Goal: Participate in discussion: Engage in conversation with other users on a specific topic

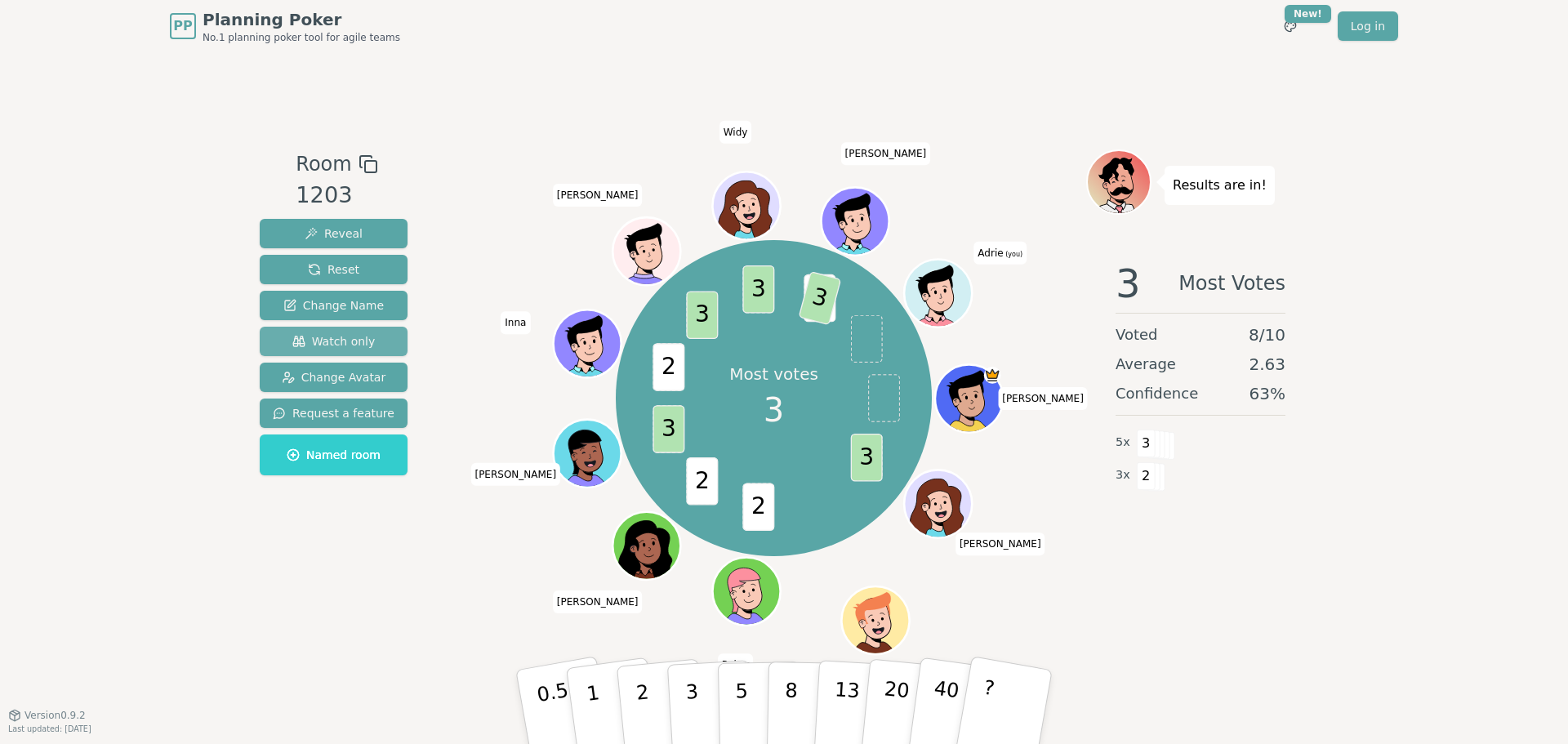
click at [345, 353] on button "Watch only" at bounding box center [333, 341] width 148 height 30
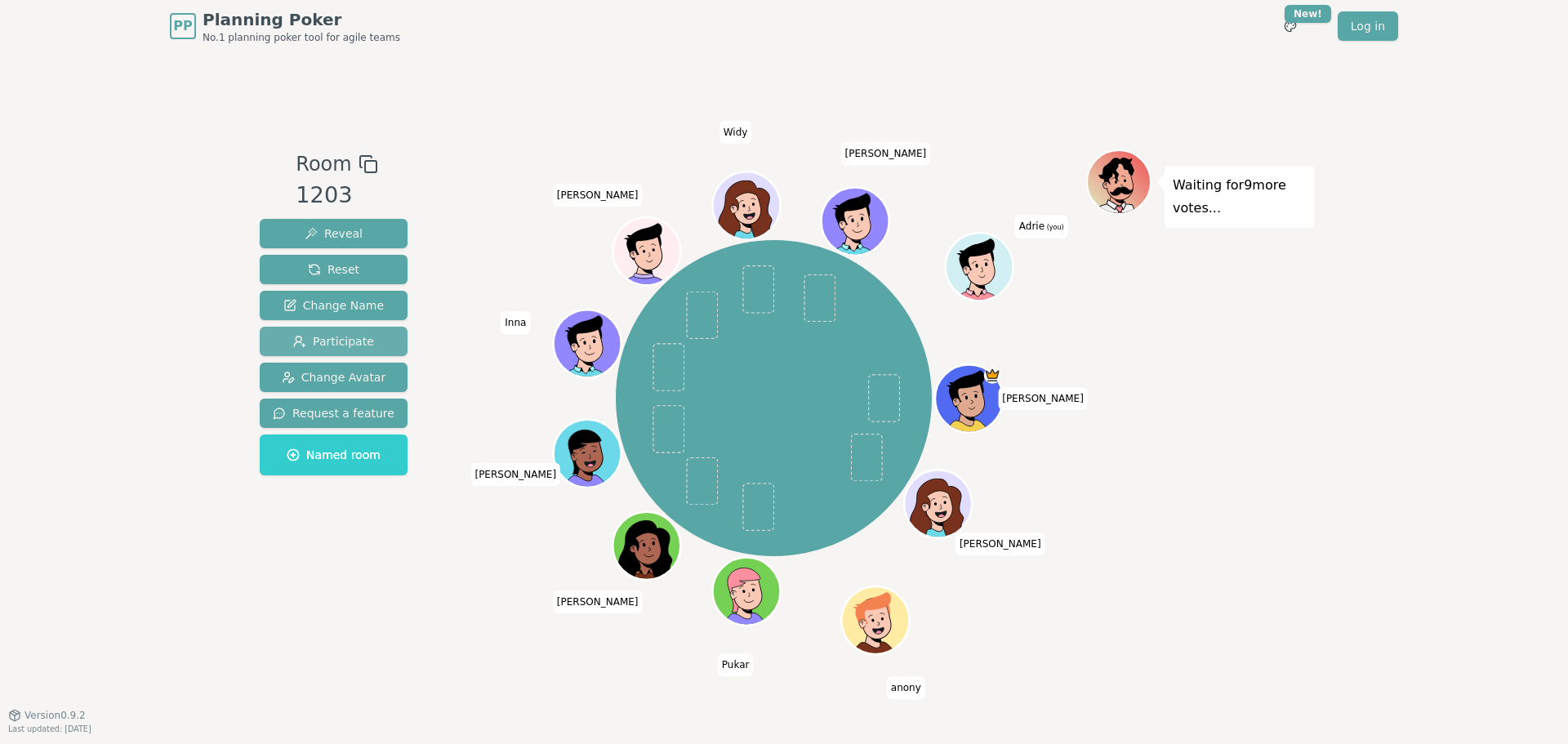
click at [359, 349] on span "Participate" at bounding box center [334, 341] width 81 height 16
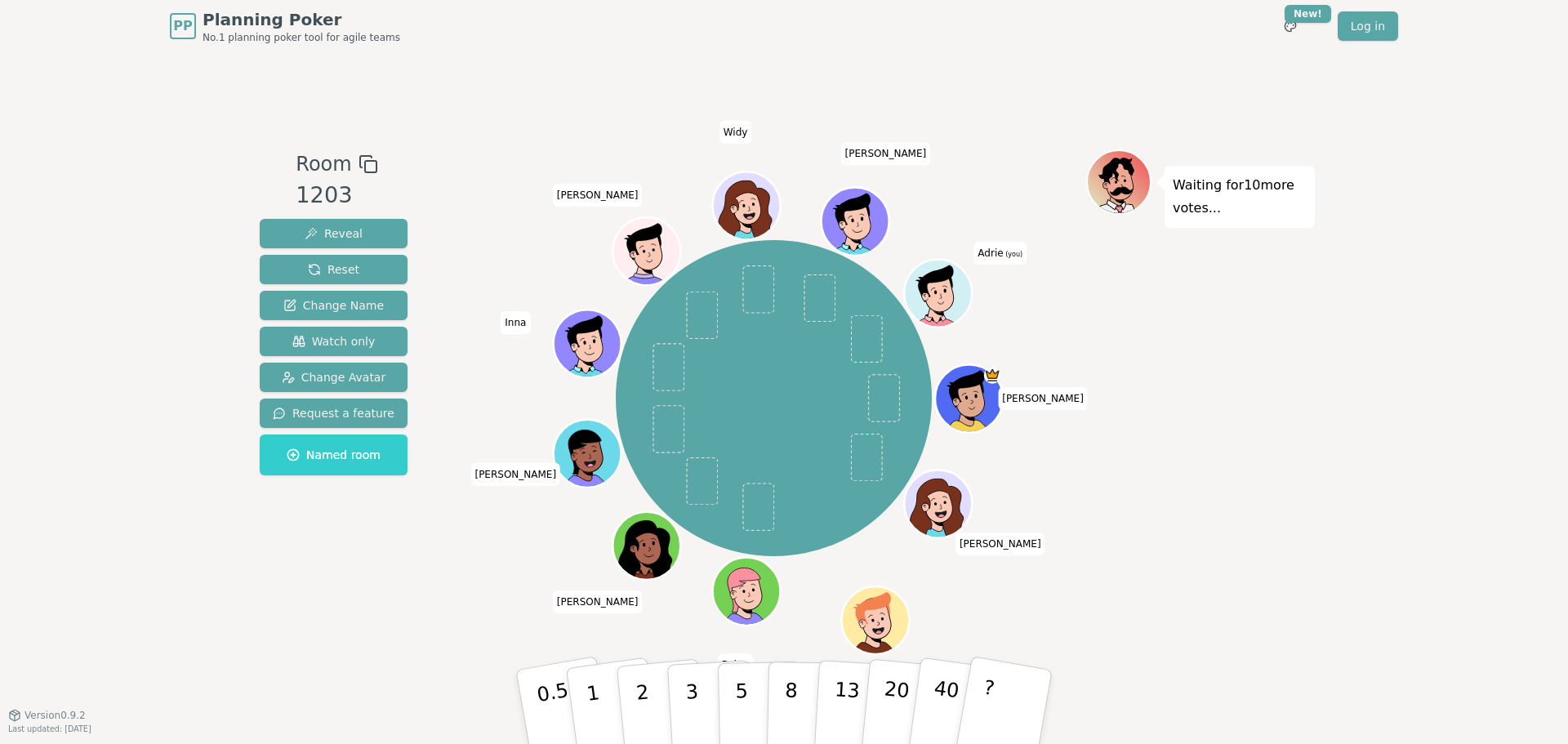
click at [627, 589] on div "[PERSON_NAME] anony [PERSON_NAME] [PERSON_NAME] [PERSON_NAME] [PERSON_NAME] (yo…" at bounding box center [774, 397] width 625 height 437
click at [1356, 354] on div "PP Planning Poker No.1 planning poker tool for agile teams Toggle theme New! Lo…" at bounding box center [784, 372] width 1568 height 744
click at [743, 682] on p "5" at bounding box center [742, 707] width 14 height 88
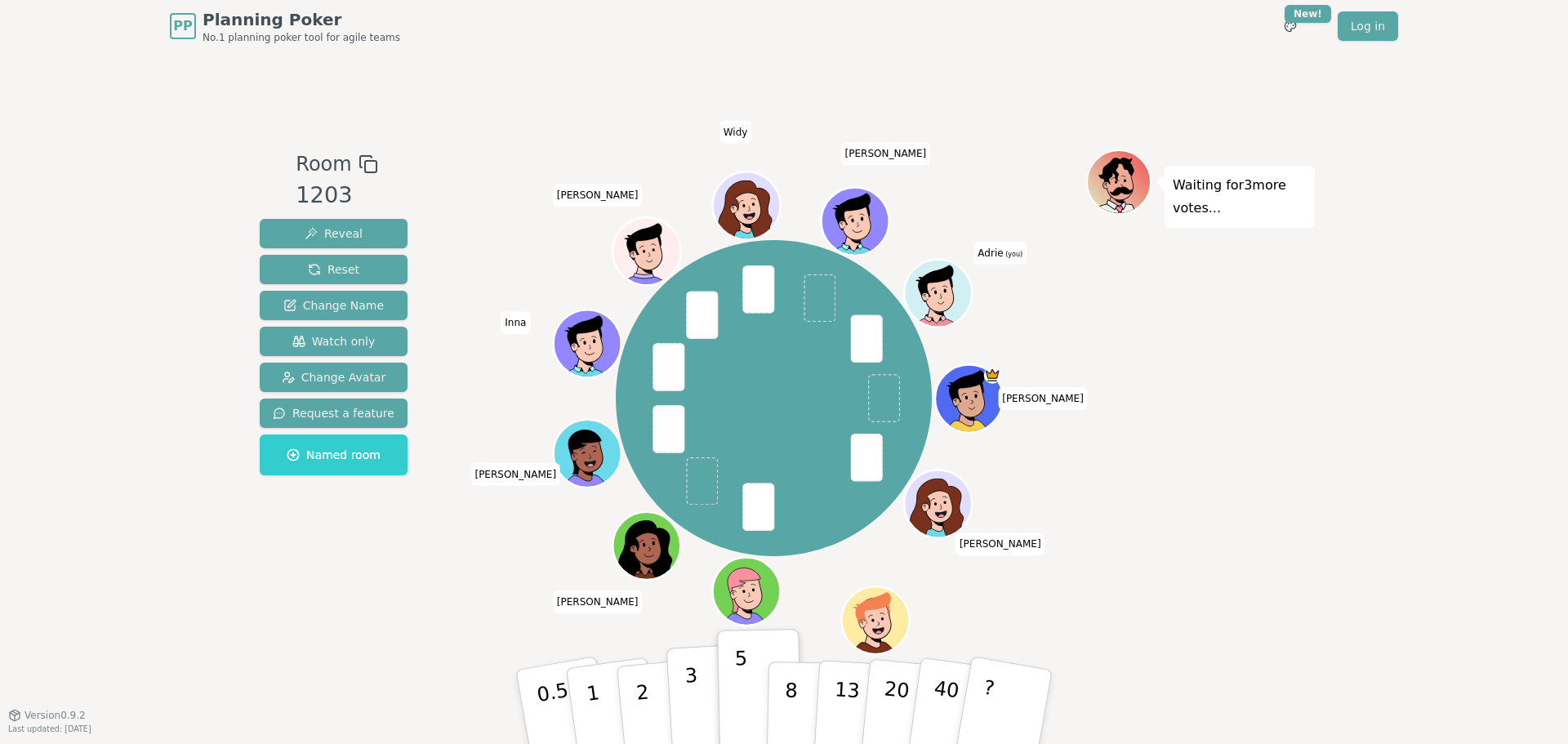
click at [699, 670] on button "3" at bounding box center [711, 707] width 89 height 127
click at [735, 677] on p "5" at bounding box center [742, 707] width 14 height 88
click at [710, 676] on button "3" at bounding box center [711, 707] width 89 height 127
click at [736, 679] on p "5" at bounding box center [742, 707] width 14 height 88
click at [697, 680] on button "3" at bounding box center [711, 707] width 89 height 127
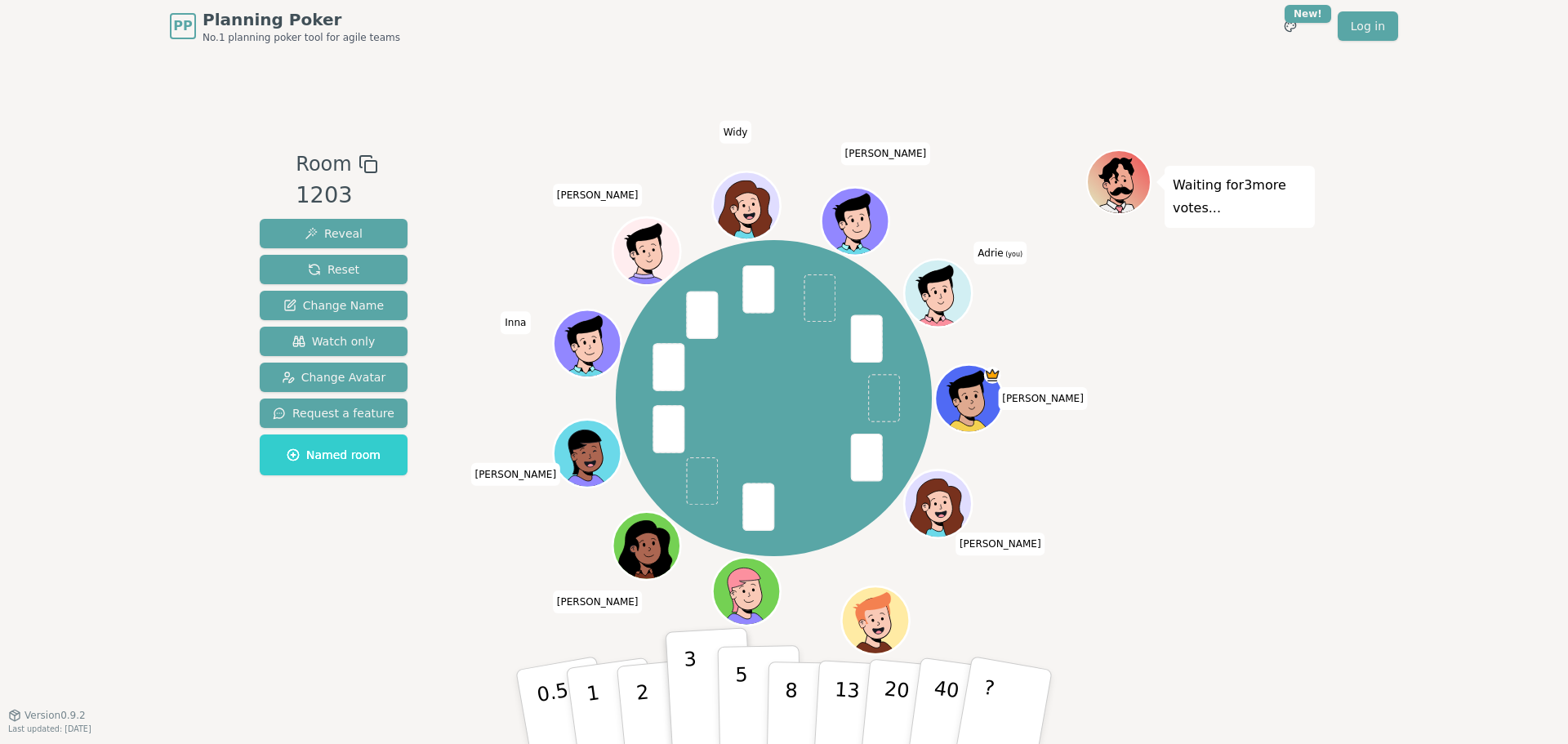
click at [725, 679] on button "5" at bounding box center [760, 707] width 84 height 124
click at [698, 681] on button "3" at bounding box center [711, 707] width 89 height 127
click at [734, 680] on button "5" at bounding box center [760, 707] width 84 height 124
click at [702, 683] on button "3" at bounding box center [711, 707] width 89 height 127
click at [743, 682] on p "5" at bounding box center [742, 707] width 14 height 88
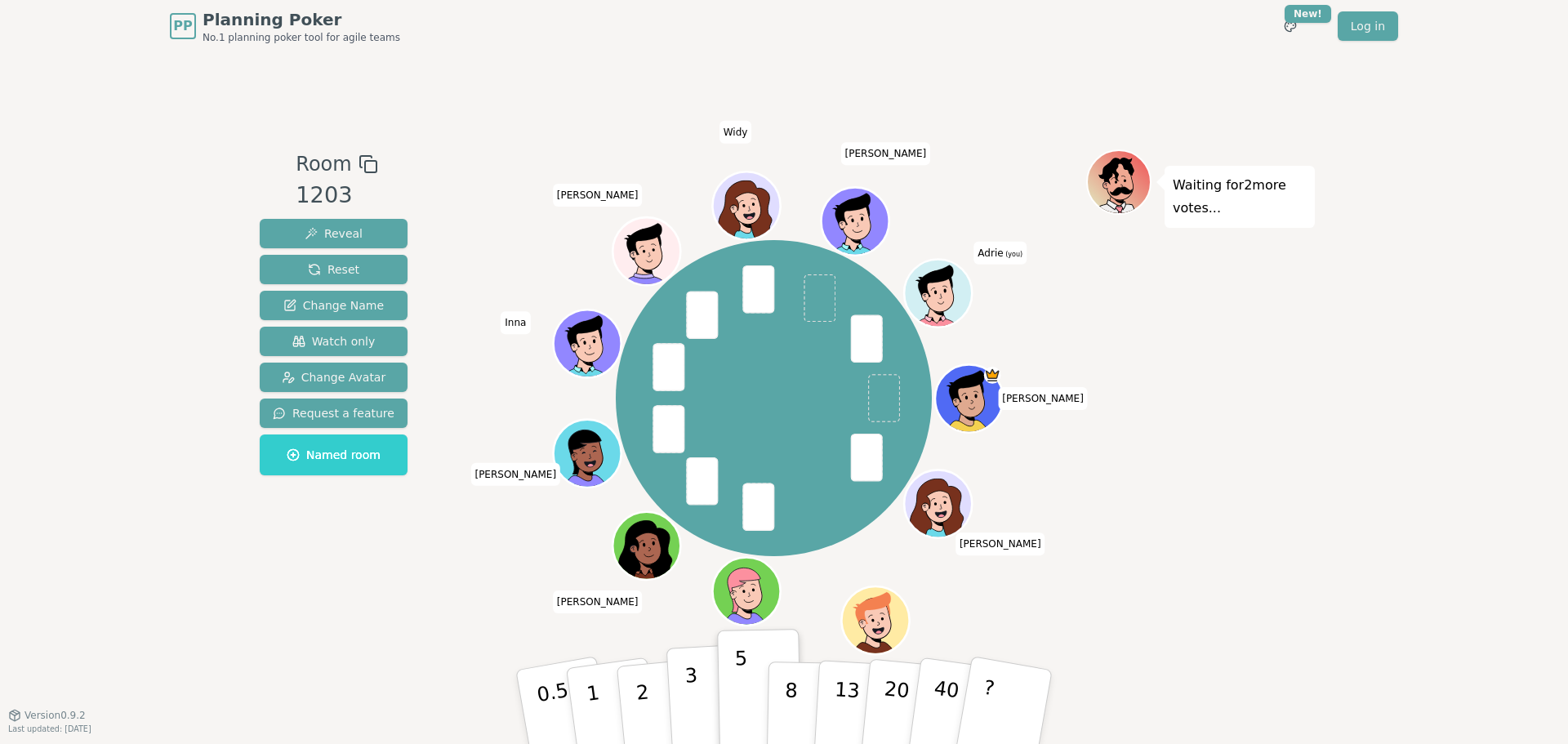
click at [704, 695] on button "3" at bounding box center [711, 707] width 89 height 127
click at [742, 692] on p "5" at bounding box center [742, 707] width 14 height 88
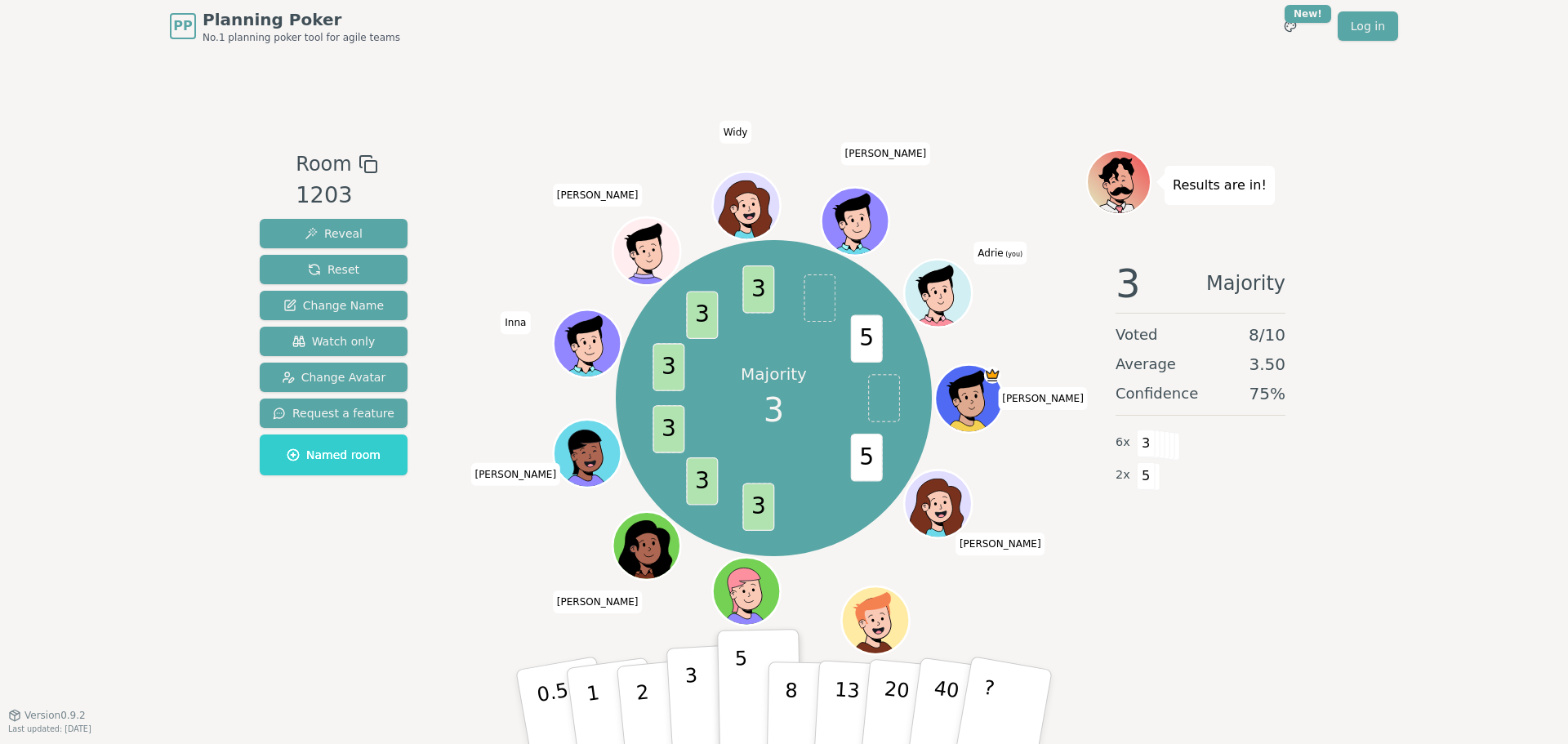
click at [681, 703] on button "3" at bounding box center [711, 707] width 89 height 127
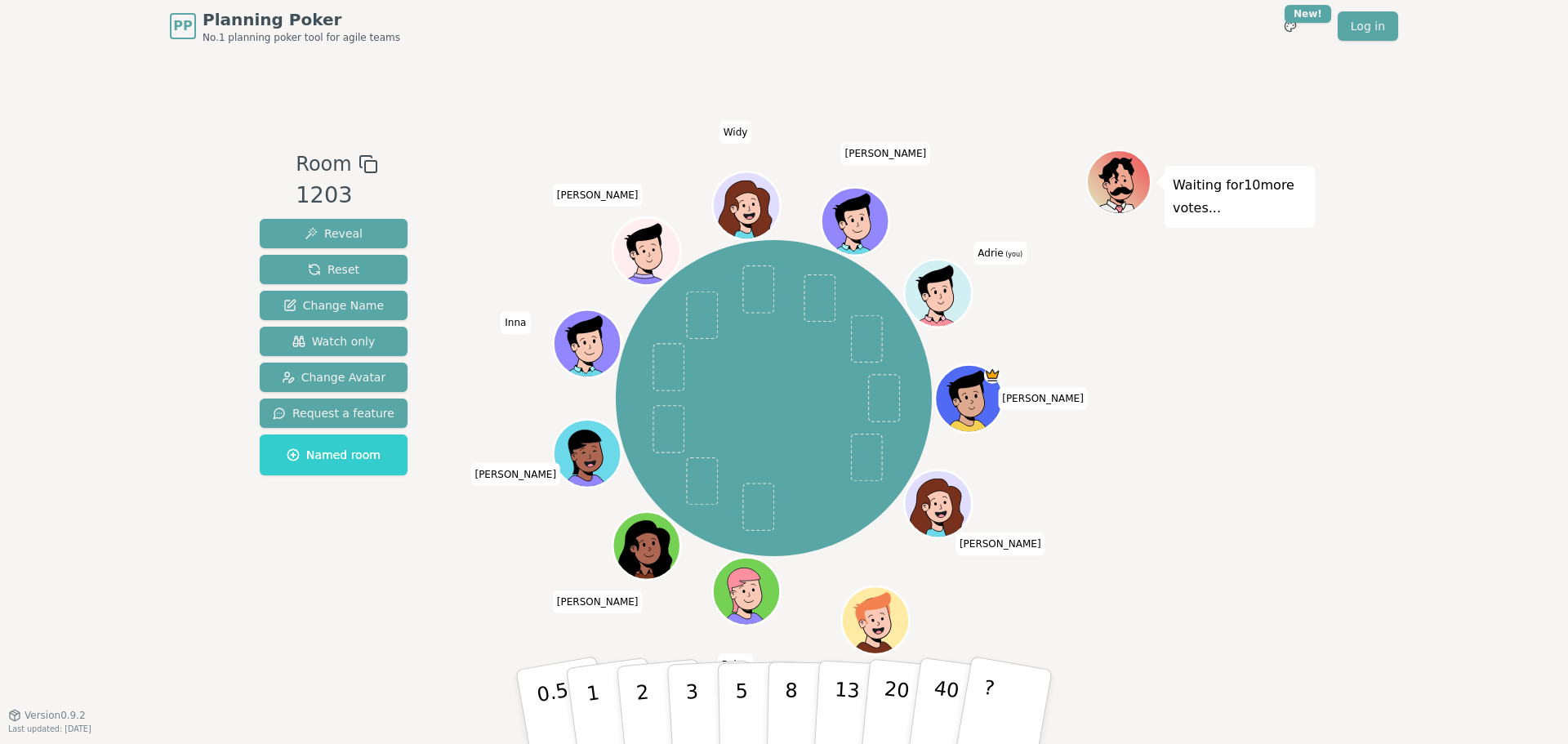
click at [1523, 410] on div "PP Planning Poker No.1 planning poker tool for agile teams Toggle theme New! Lo…" at bounding box center [784, 372] width 1568 height 744
